Goal: Task Accomplishment & Management: Manage account settings

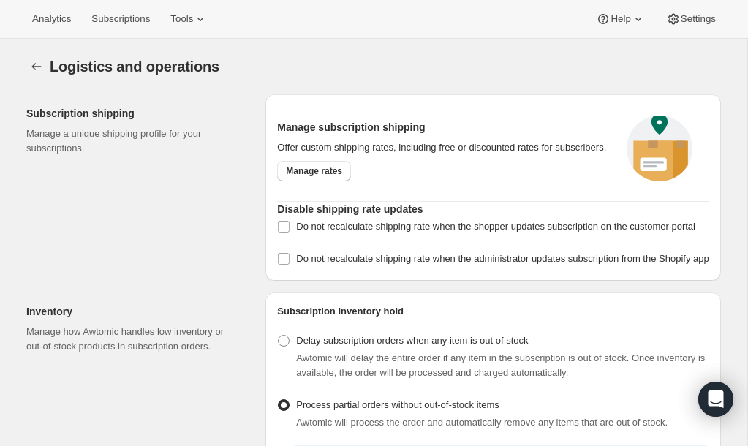
select select "08:00"
select select "DAY"
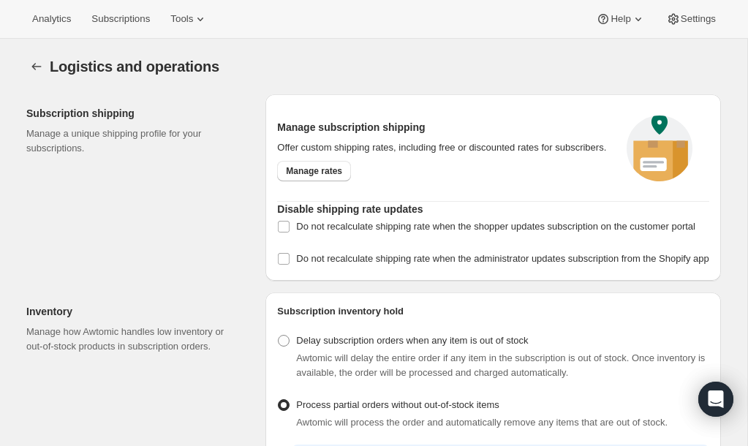
select select "DAY"
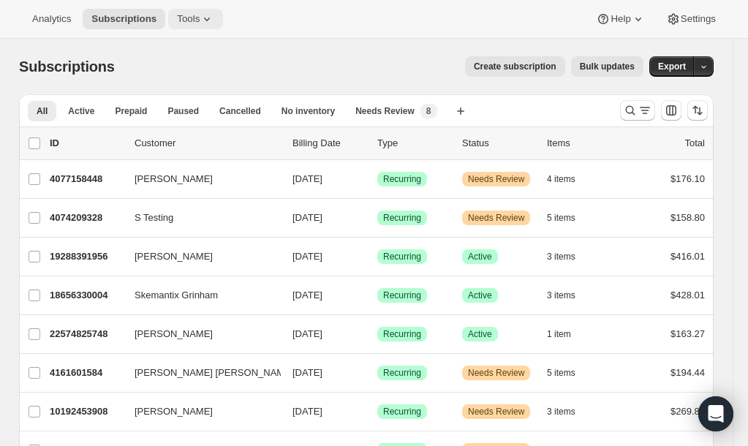
click at [205, 22] on icon at bounding box center [207, 19] width 15 height 15
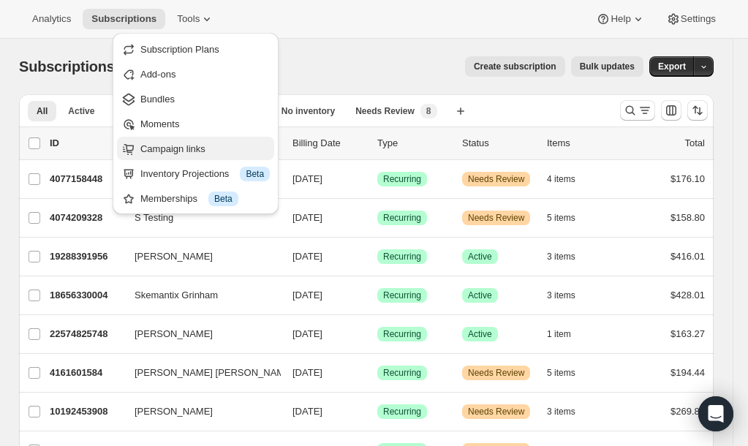
click at [149, 151] on span "Campaign links" at bounding box center [172, 148] width 65 height 11
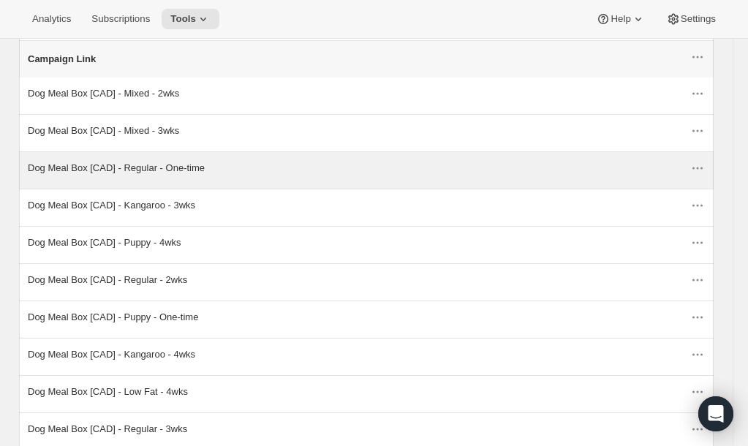
scroll to position [105, 0]
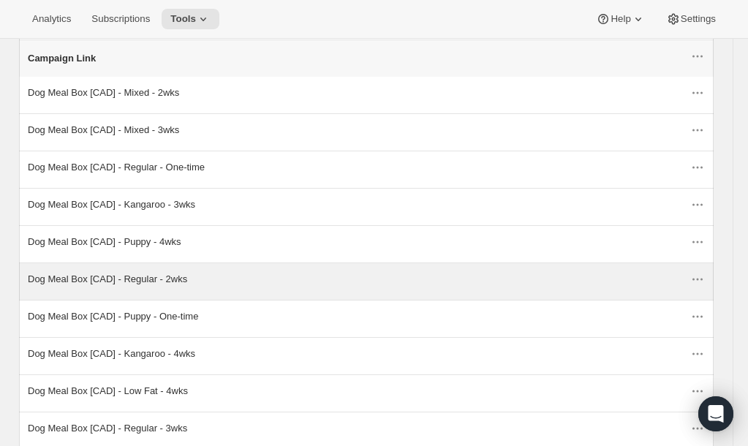
click at [187, 274] on div "Dog Meal Box [CAD] - Regular - 2wks" at bounding box center [359, 279] width 662 height 15
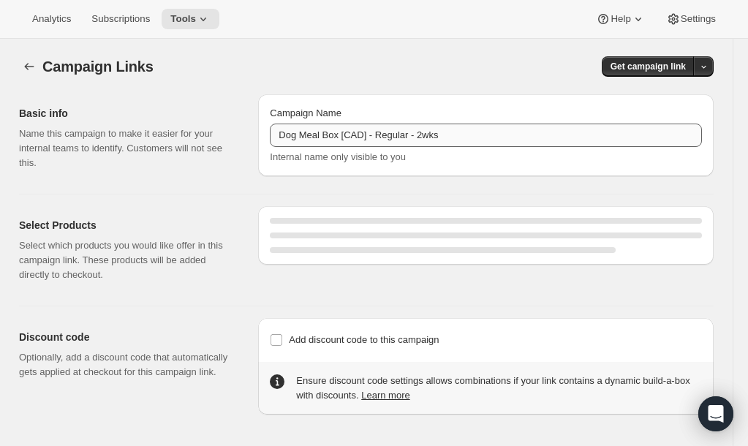
select select "gid://shopify/SellingPlan/1214611504"
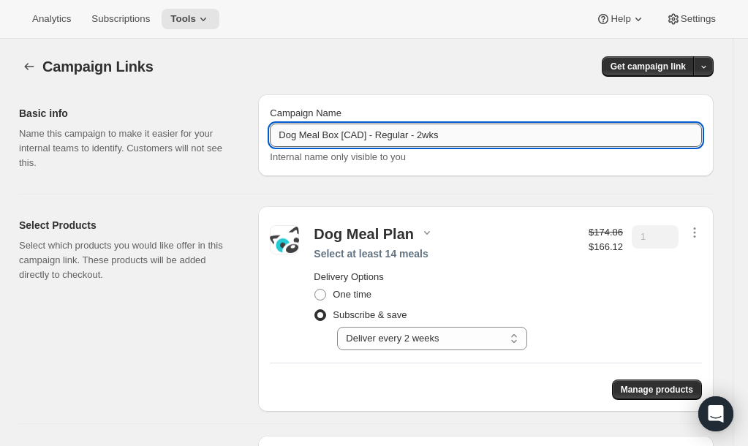
click at [341, 133] on input "Dog Meal Box [CAD] - Regular - 2wks" at bounding box center [486, 135] width 432 height 23
